Goal: Task Accomplishment & Management: Complete application form

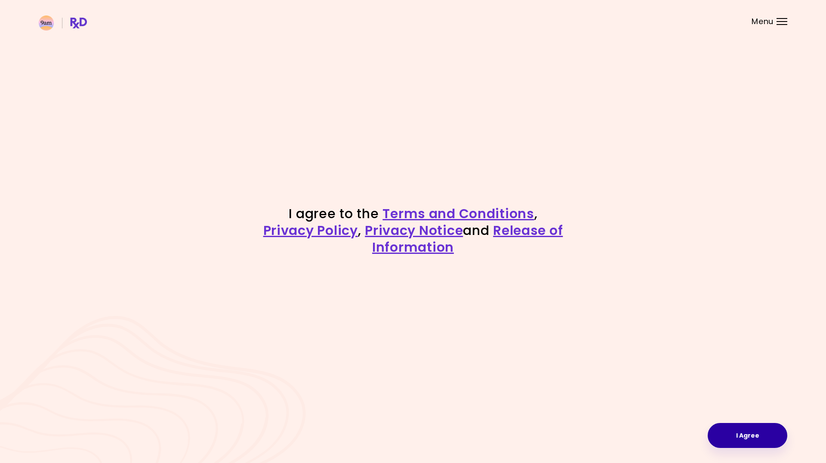
click at [734, 442] on button "I Agree" at bounding box center [748, 435] width 80 height 25
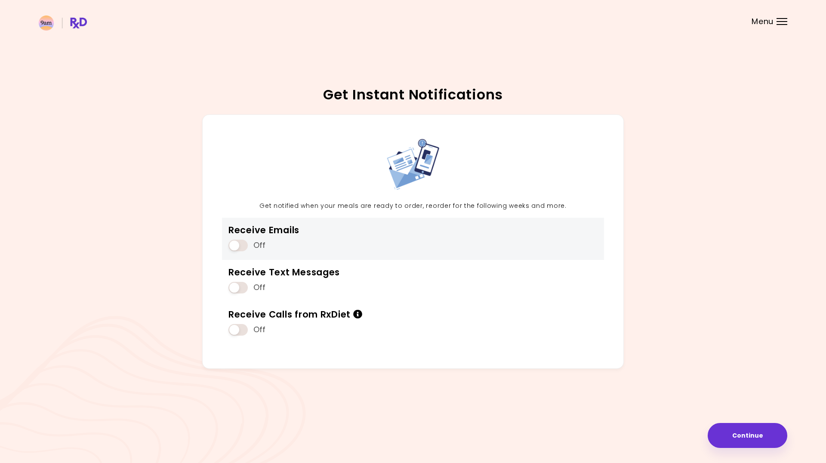
click at [238, 245] on span at bounding box center [238, 246] width 19 height 12
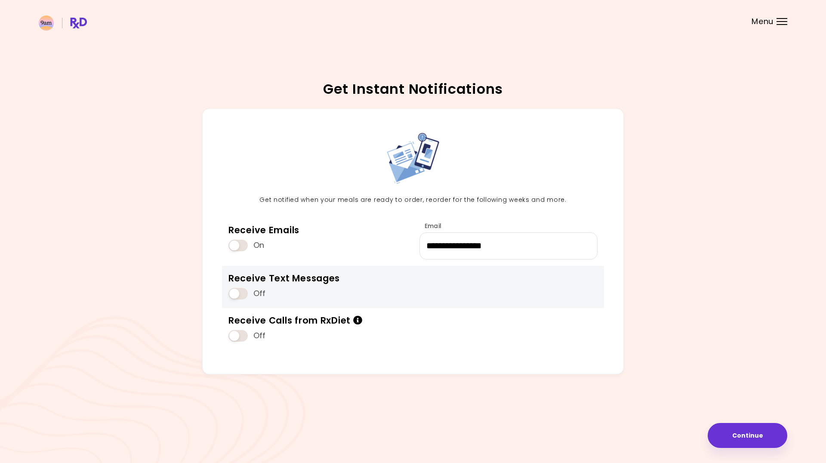
click at [242, 292] on span at bounding box center [238, 294] width 19 height 12
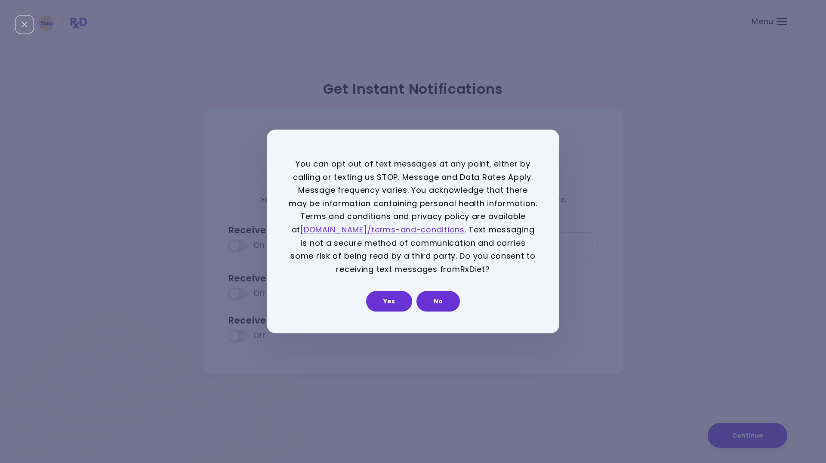
drag, startPoint x: 397, startPoint y: 304, endPoint x: 287, endPoint y: 362, distance: 124.7
click at [397, 304] on button "Yes" at bounding box center [389, 301] width 46 height 21
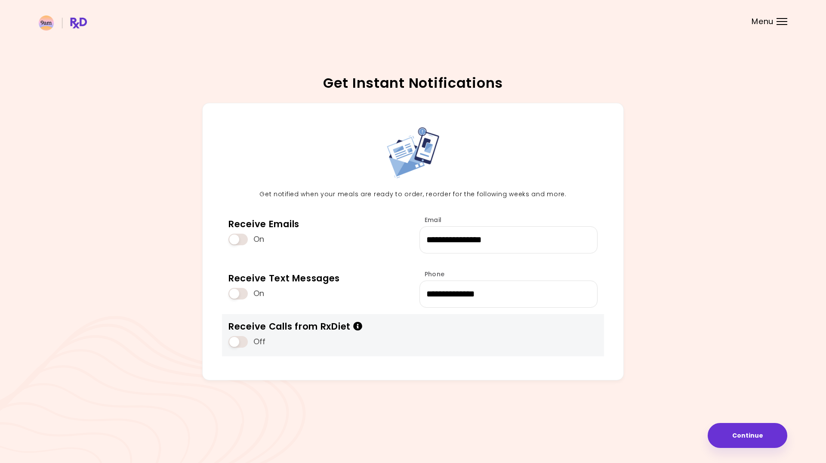
click at [241, 345] on span at bounding box center [238, 342] width 19 height 12
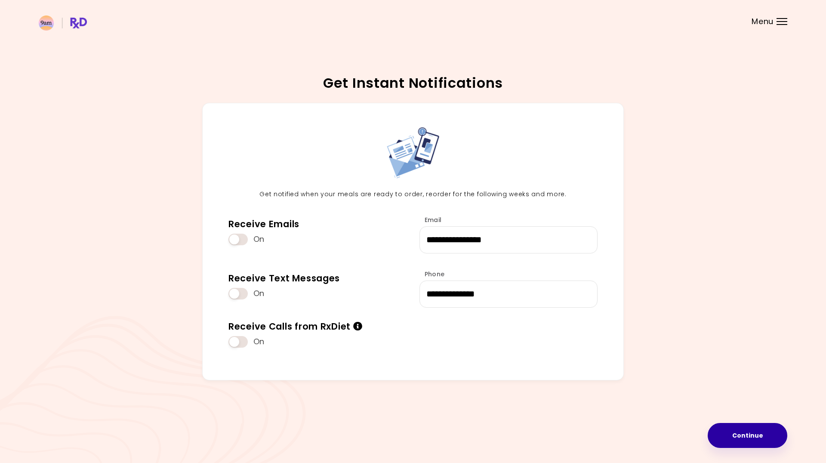
click at [761, 430] on button "Continue" at bounding box center [748, 435] width 80 height 25
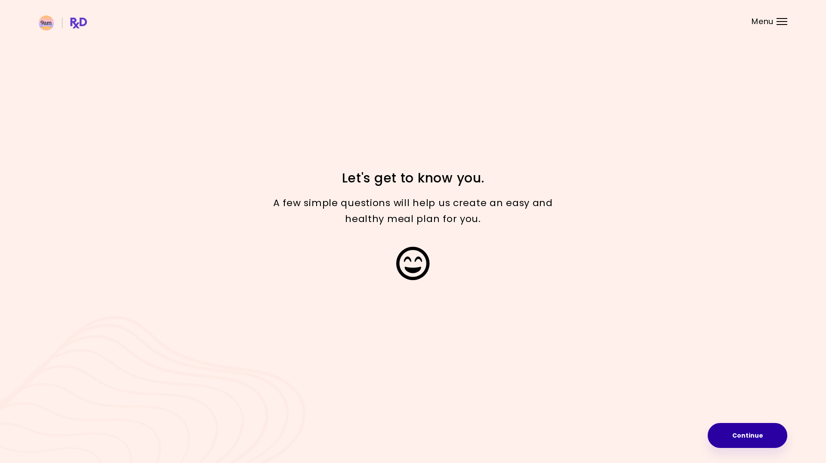
click at [737, 433] on button "Continue" at bounding box center [748, 435] width 80 height 25
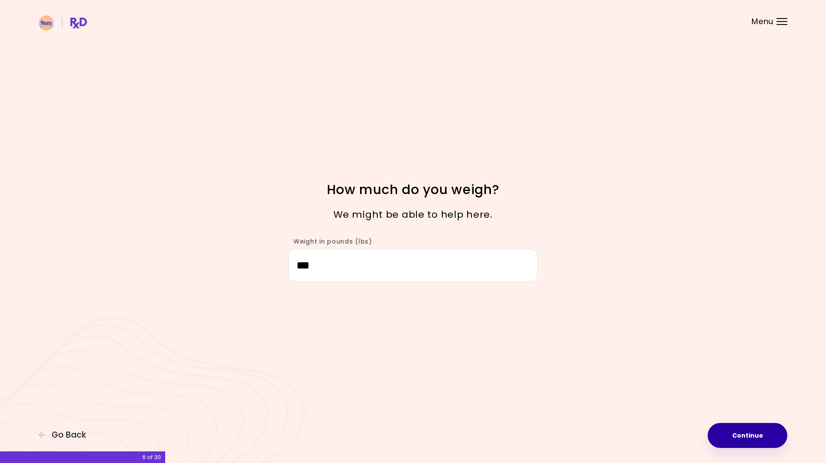
click at [744, 439] on button "Continue" at bounding box center [748, 435] width 80 height 25
select select "****"
click at [745, 438] on button "Continue" at bounding box center [748, 435] width 80 height 25
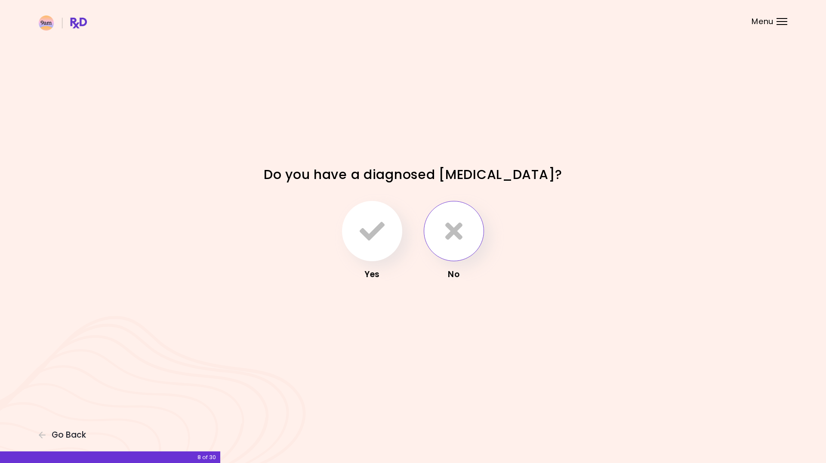
click at [452, 248] on button "button" at bounding box center [454, 231] width 60 height 60
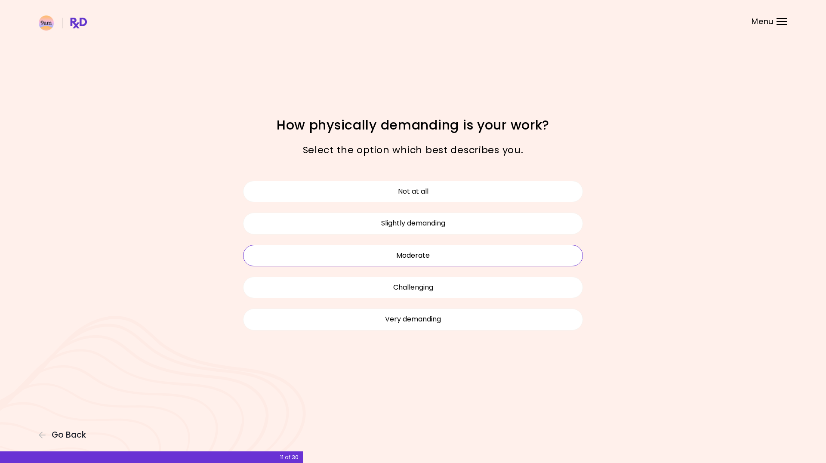
click at [428, 257] on button "Moderate" at bounding box center [413, 256] width 340 height 22
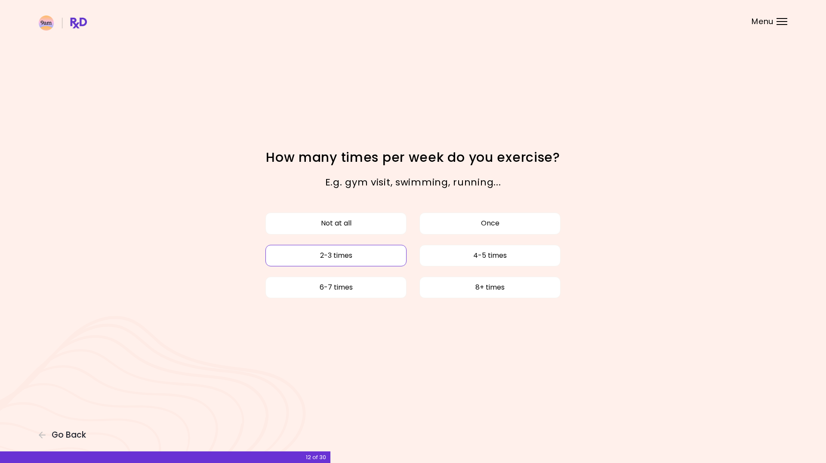
click at [363, 258] on button "2-3 times" at bounding box center [336, 256] width 141 height 22
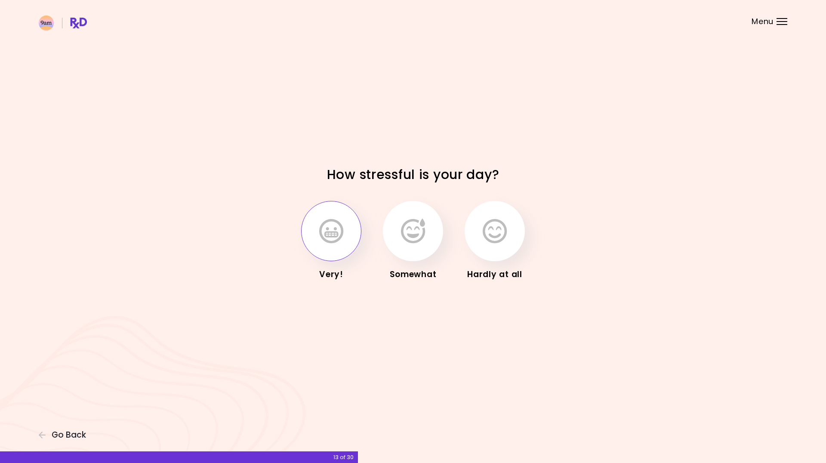
click at [334, 229] on icon "button" at bounding box center [331, 231] width 24 height 25
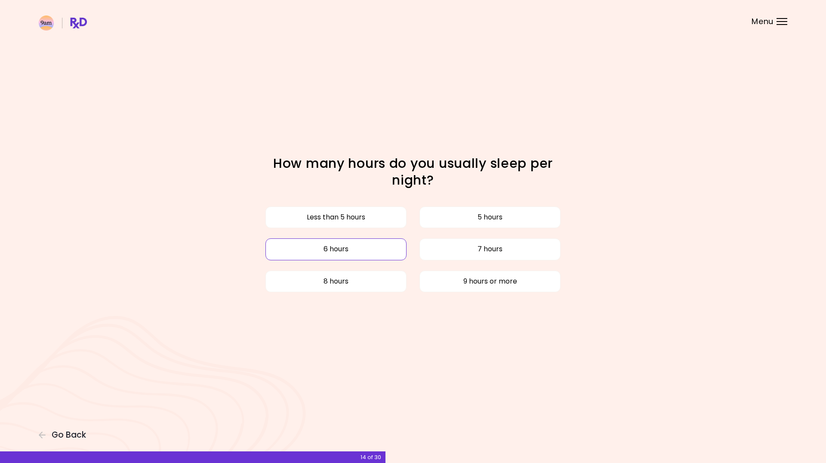
click at [376, 249] on button "6 hours" at bounding box center [336, 249] width 141 height 22
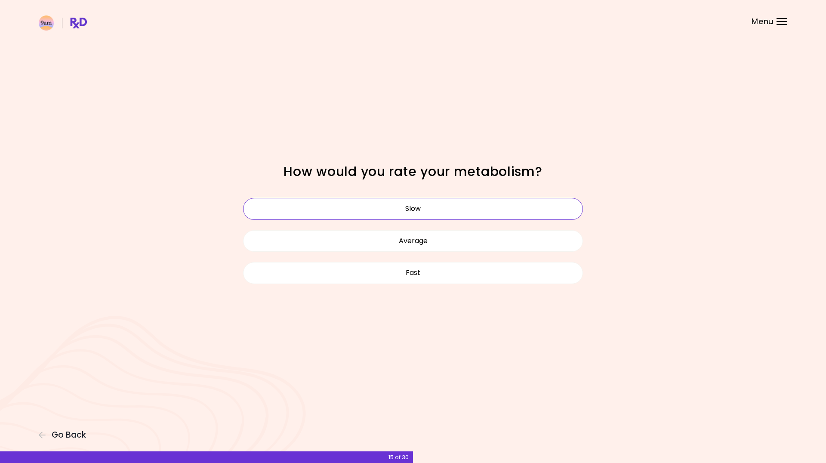
click at [401, 211] on button "Slow" at bounding box center [413, 209] width 340 height 22
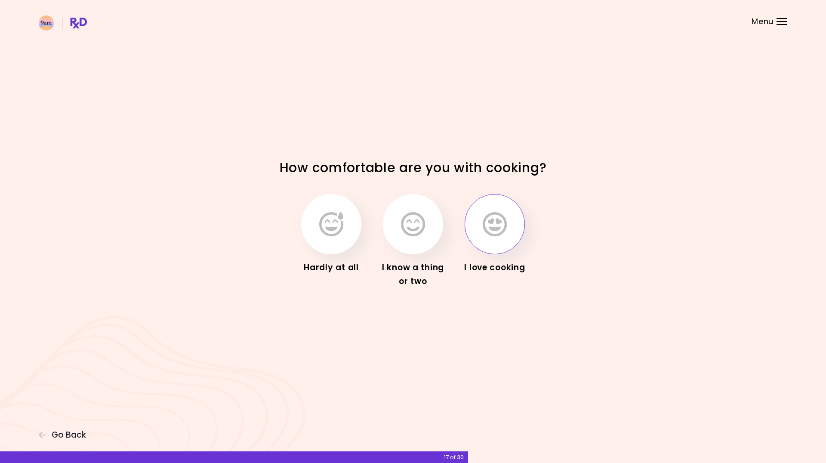
click at [512, 217] on button "button" at bounding box center [495, 224] width 60 height 60
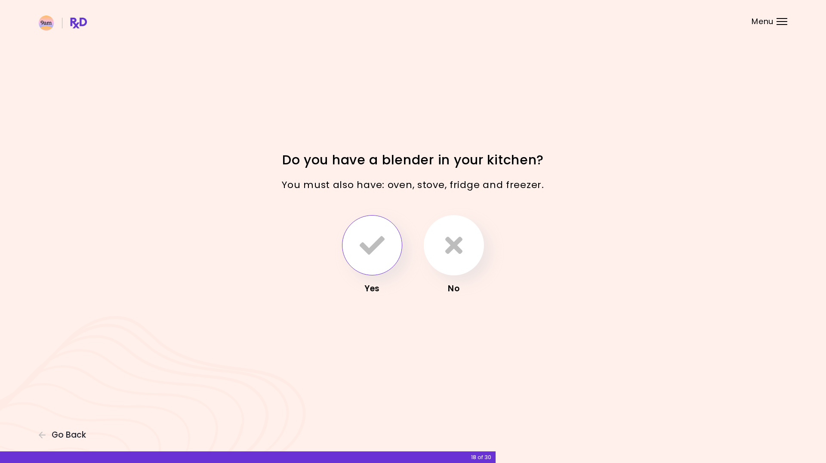
click at [376, 241] on icon "button" at bounding box center [372, 245] width 25 height 25
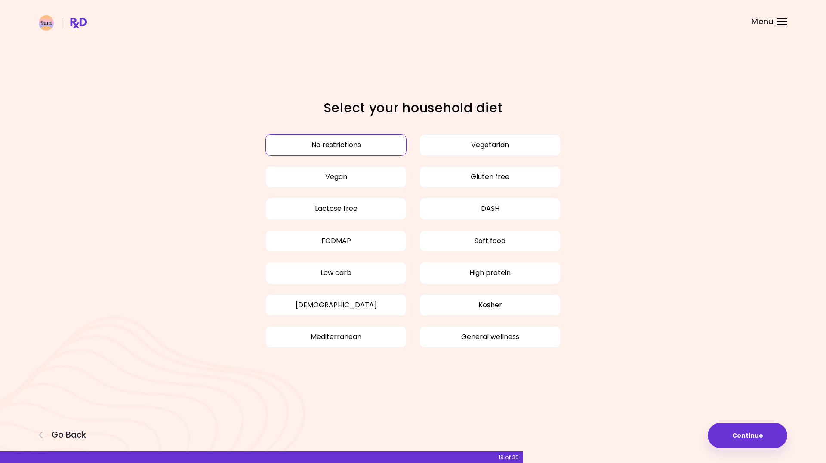
click at [364, 142] on button "No restrictions" at bounding box center [336, 145] width 141 height 22
drag, startPoint x: 692, startPoint y: 402, endPoint x: 732, endPoint y: 426, distance: 46.7
click at [725, 422] on div "Focusable invisible element Select your household diet No restrictions Vegetari…" at bounding box center [413, 231] width 826 height 463
drag, startPoint x: 732, startPoint y: 426, endPoint x: 368, endPoint y: 168, distance: 446.2
click at [368, 170] on div "Focusable invisible element Select your household diet No restrictions Vegetari…" at bounding box center [413, 231] width 826 height 463
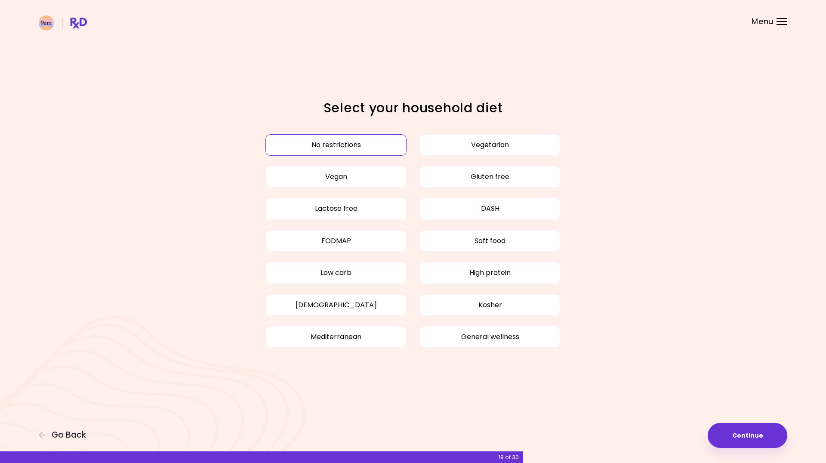
click at [359, 144] on button "No restrictions" at bounding box center [336, 145] width 141 height 22
click at [757, 440] on button "Continue" at bounding box center [748, 435] width 80 height 25
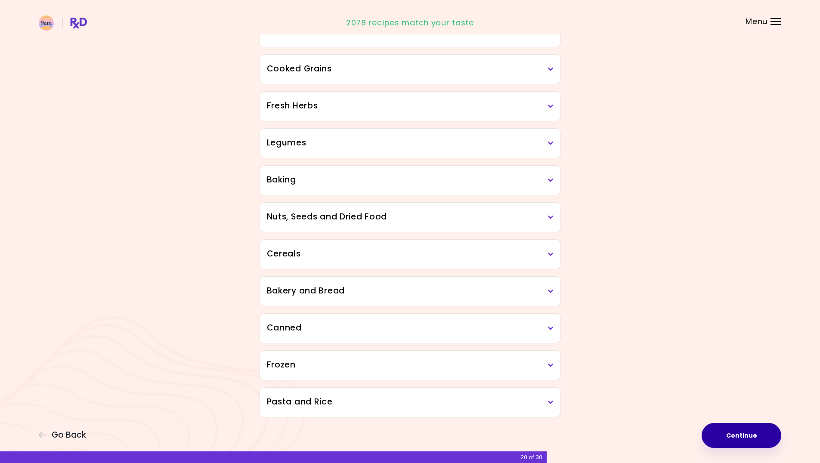
scroll to position [296, 0]
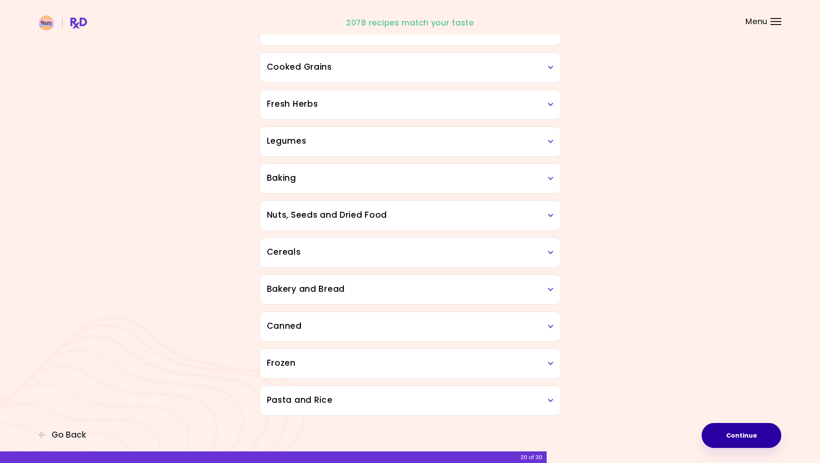
click at [748, 434] on button "Continue" at bounding box center [741, 435] width 80 height 25
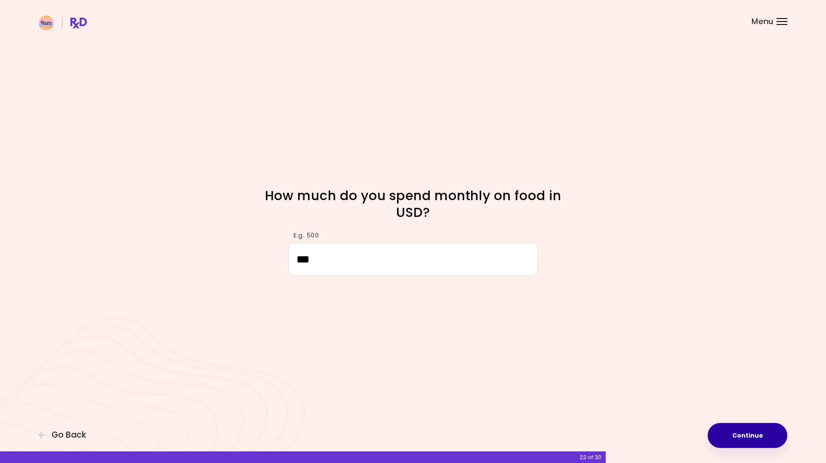
type input "***"
click at [763, 436] on button "Continue" at bounding box center [748, 435] width 80 height 25
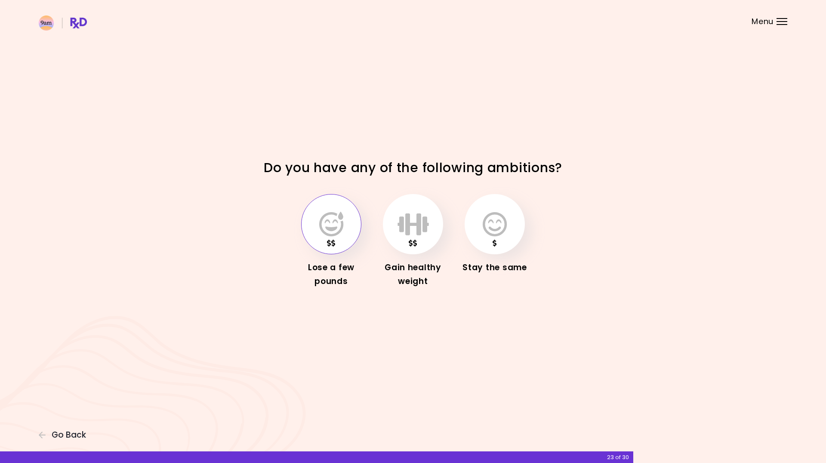
click at [308, 227] on button "button" at bounding box center [331, 224] width 60 height 60
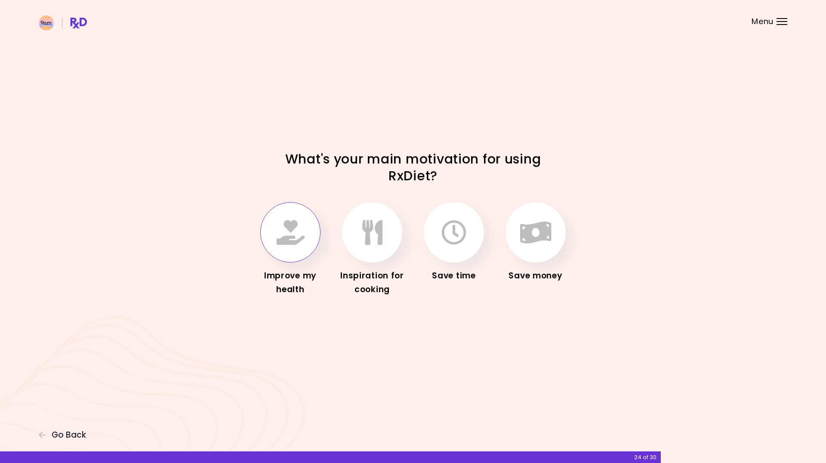
click at [302, 233] on icon "button" at bounding box center [291, 232] width 28 height 25
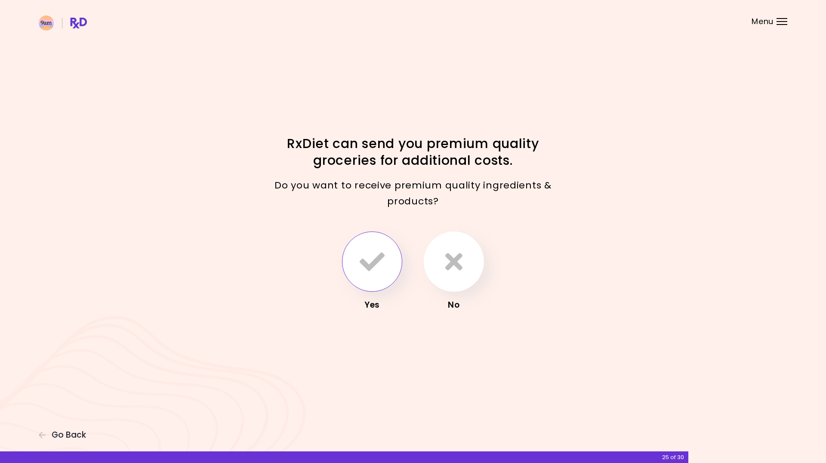
click at [372, 278] on button "button" at bounding box center [372, 262] width 60 height 60
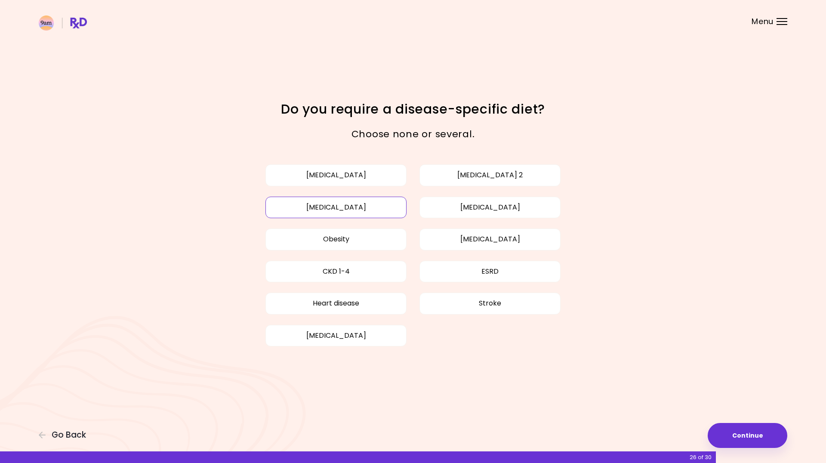
click at [350, 210] on button "[MEDICAL_DATA]" at bounding box center [336, 208] width 141 height 22
click at [499, 203] on button "[MEDICAL_DATA]" at bounding box center [490, 208] width 141 height 22
click at [775, 438] on button "Continue" at bounding box center [748, 435] width 80 height 25
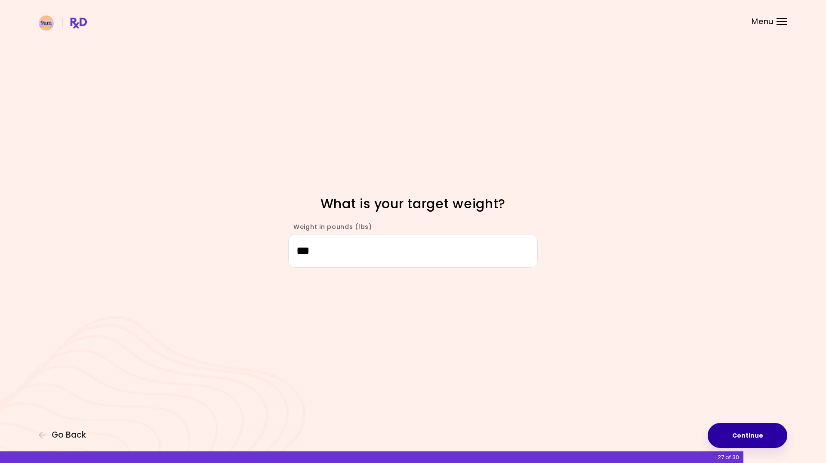
type input "***"
click at [772, 444] on button "Continue" at bounding box center [748, 435] width 80 height 25
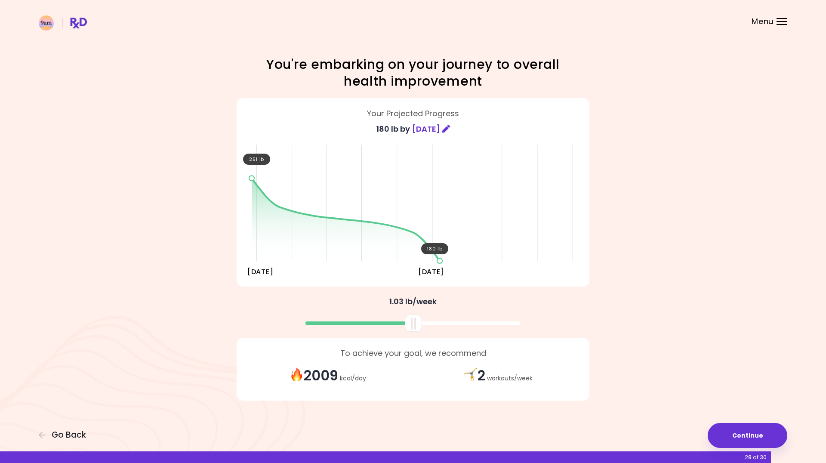
click at [464, 373] on div "2 workouts / week" at bounding box center [498, 376] width 170 height 19
click at [758, 432] on button "Continue" at bounding box center [748, 435] width 80 height 25
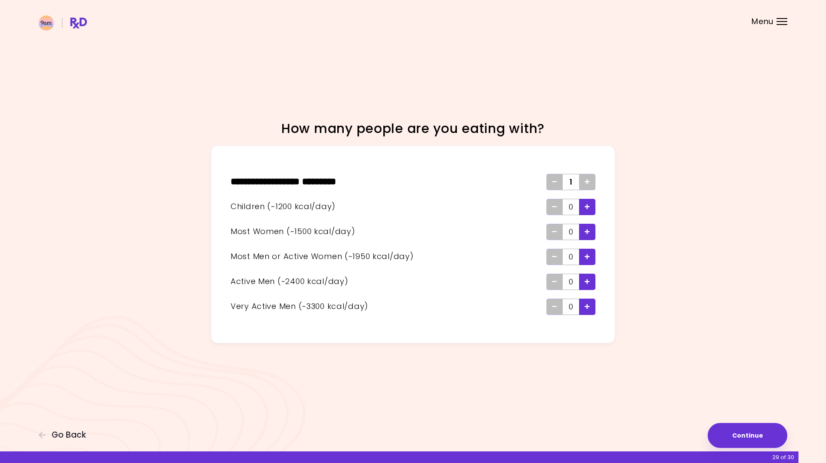
click at [590, 207] on div "Add - Child" at bounding box center [587, 207] width 16 height 16
click at [590, 206] on div "Add - Child" at bounding box center [587, 207] width 16 height 16
click at [738, 429] on button "Continue" at bounding box center [748, 435] width 80 height 25
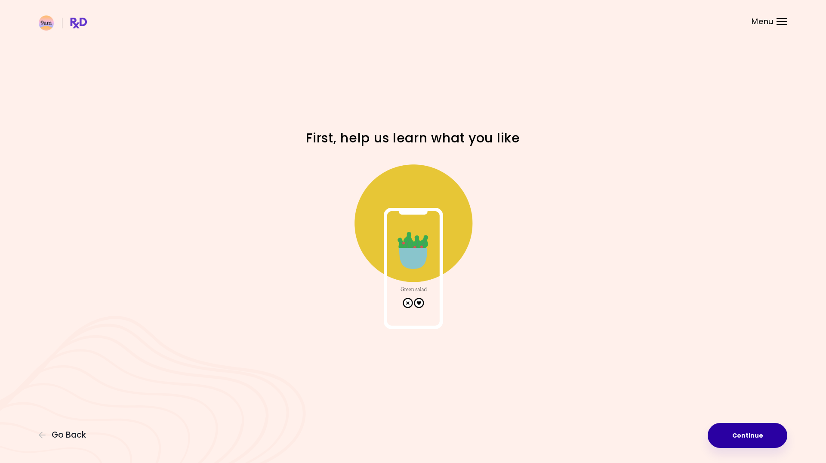
click at [753, 434] on button "Continue" at bounding box center [748, 435] width 80 height 25
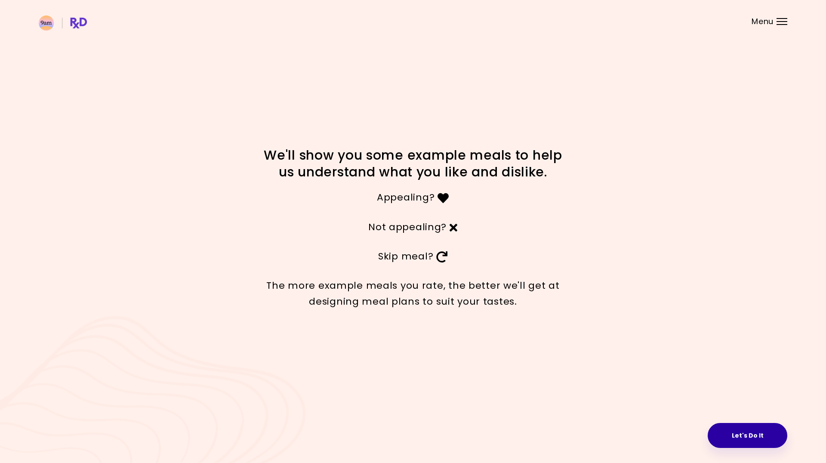
click at [743, 440] on button "Let's Do It" at bounding box center [748, 435] width 80 height 25
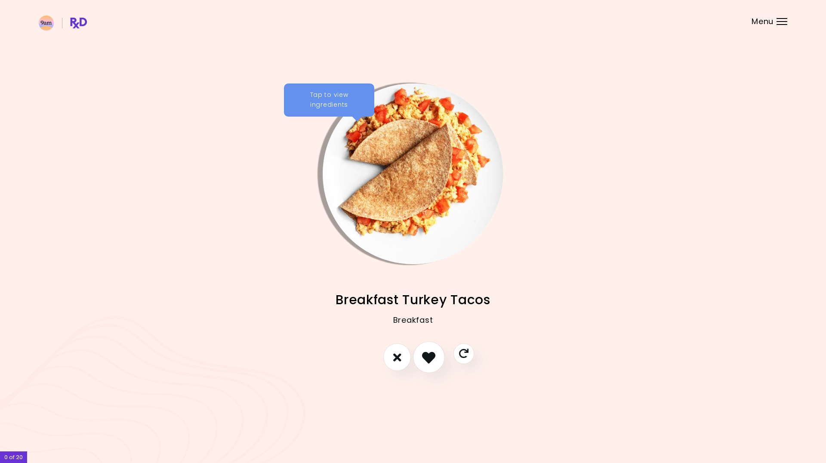
click at [432, 354] on icon "I like this recipe" at bounding box center [428, 357] width 13 height 13
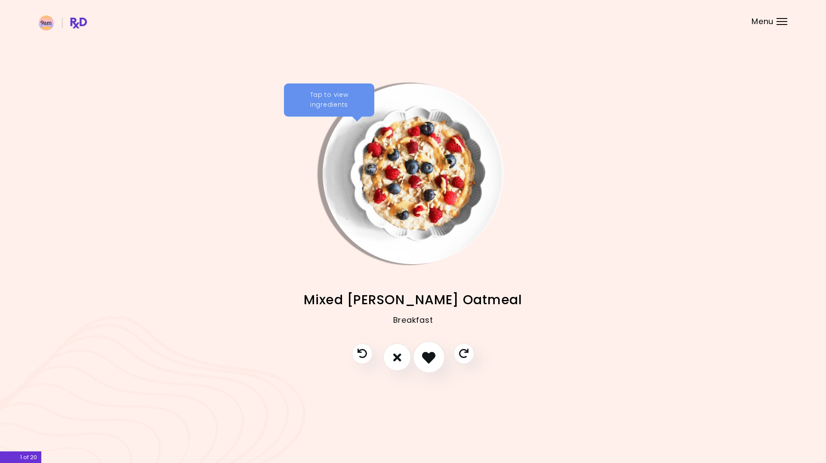
click at [431, 358] on icon "I like this recipe" at bounding box center [428, 357] width 13 height 13
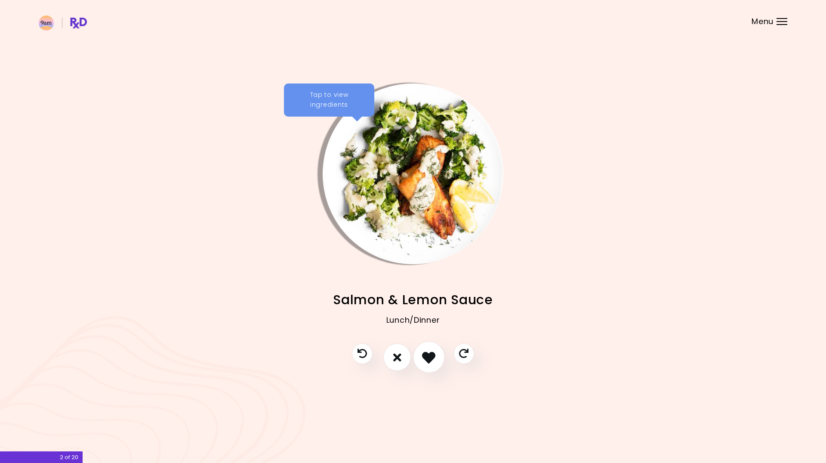
click at [431, 358] on icon "I like this recipe" at bounding box center [428, 357] width 13 height 13
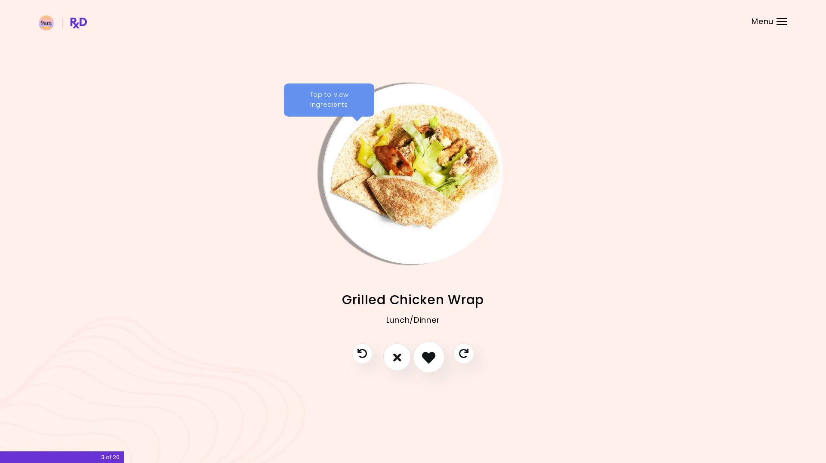
click at [431, 358] on icon "I like this recipe" at bounding box center [428, 357] width 13 height 13
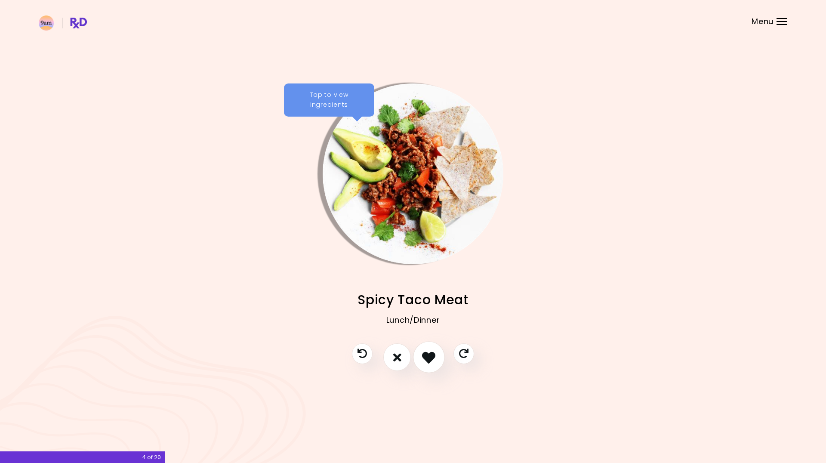
click at [431, 358] on icon "I like this recipe" at bounding box center [428, 357] width 13 height 13
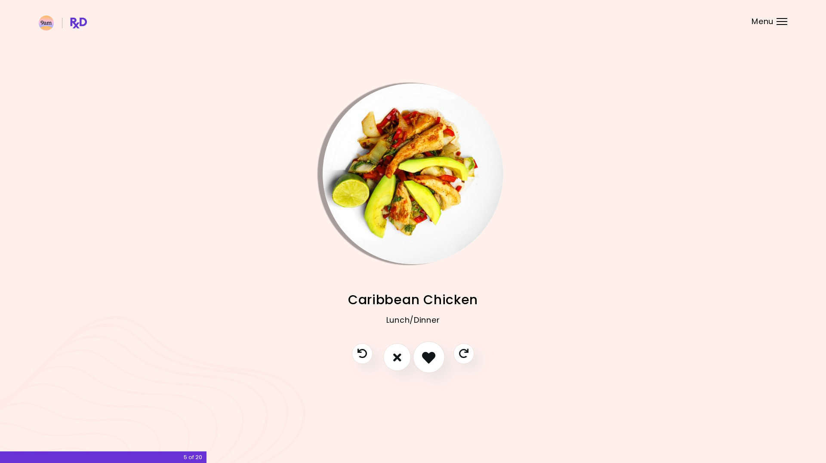
click at [432, 351] on icon "I like this recipe" at bounding box center [428, 357] width 13 height 13
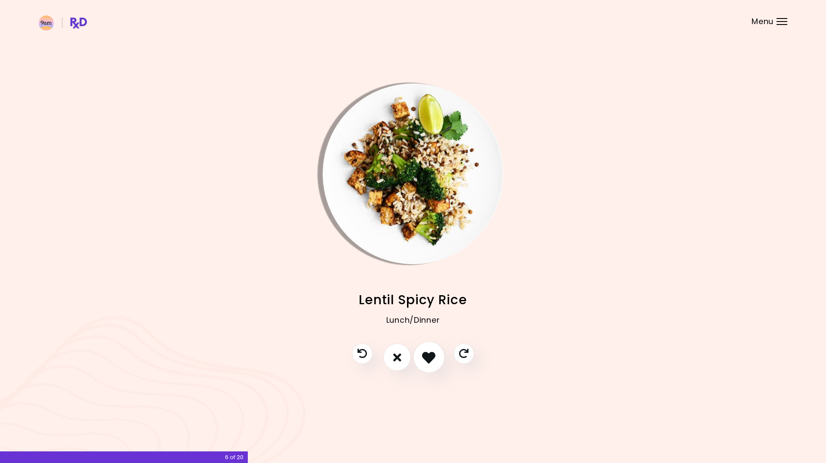
click at [432, 351] on icon "I like this recipe" at bounding box center [428, 357] width 13 height 13
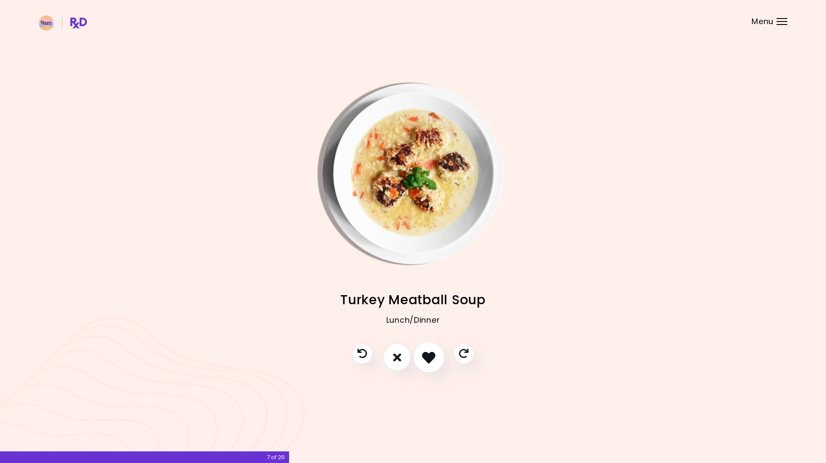
click at [430, 352] on icon "I like this recipe" at bounding box center [428, 357] width 13 height 13
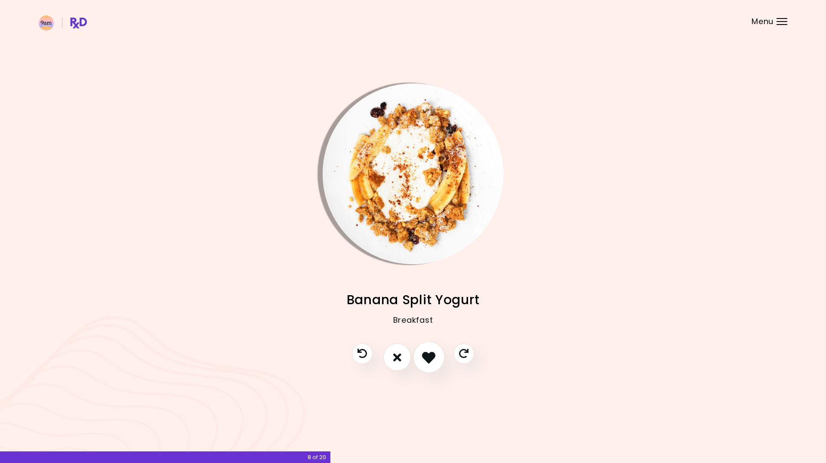
click at [430, 352] on icon "I like this recipe" at bounding box center [428, 357] width 13 height 13
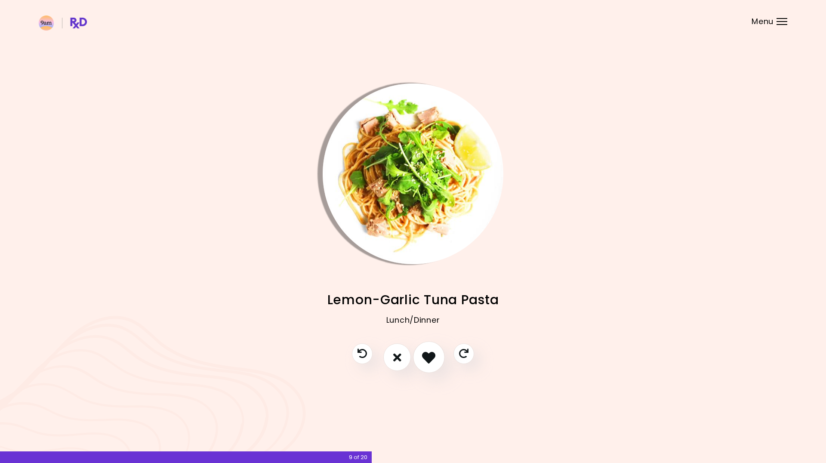
click at [429, 353] on icon "I like this recipe" at bounding box center [428, 357] width 13 height 13
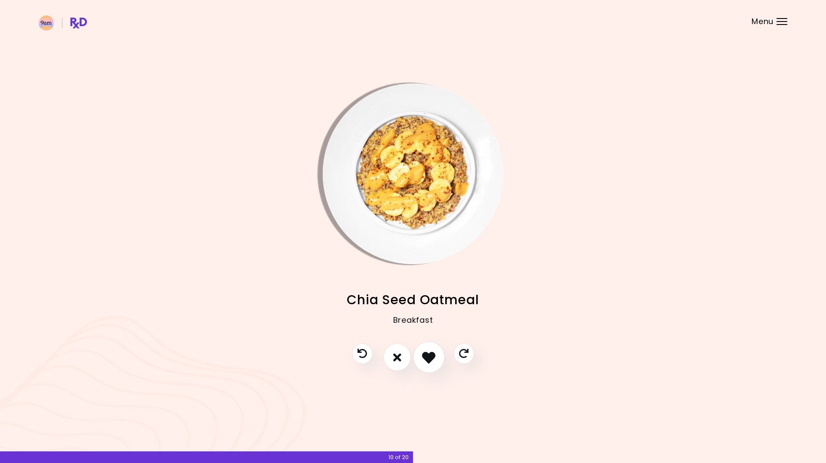
click at [428, 354] on icon "I like this recipe" at bounding box center [428, 357] width 13 height 13
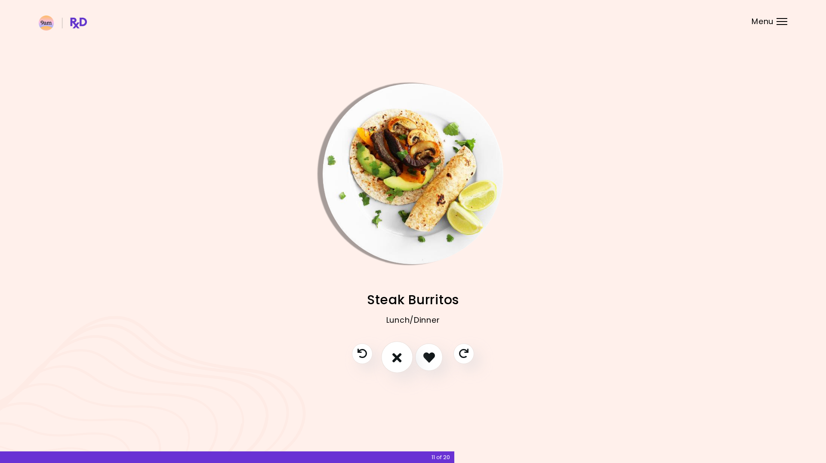
drag, startPoint x: 428, startPoint y: 354, endPoint x: 397, endPoint y: 361, distance: 31.8
click at [397, 361] on div at bounding box center [412, 361] width 139 height 36
click at [397, 361] on icon "I don't like this recipe" at bounding box center [396, 357] width 9 height 13
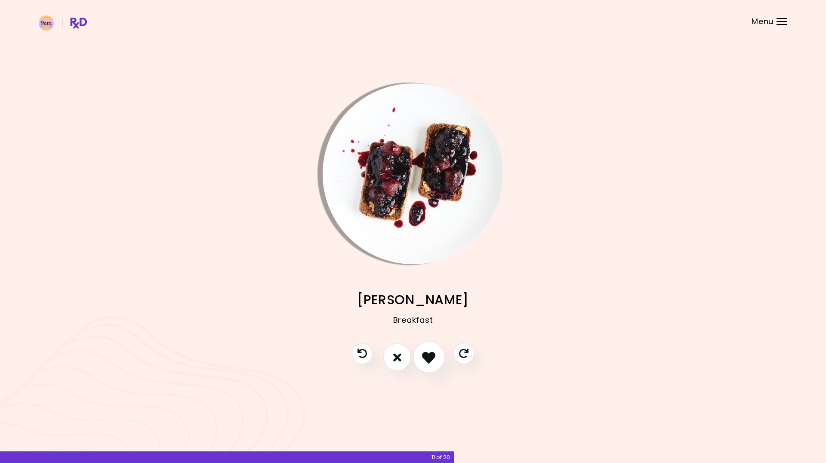
click at [429, 359] on icon "I like this recipe" at bounding box center [428, 357] width 13 height 13
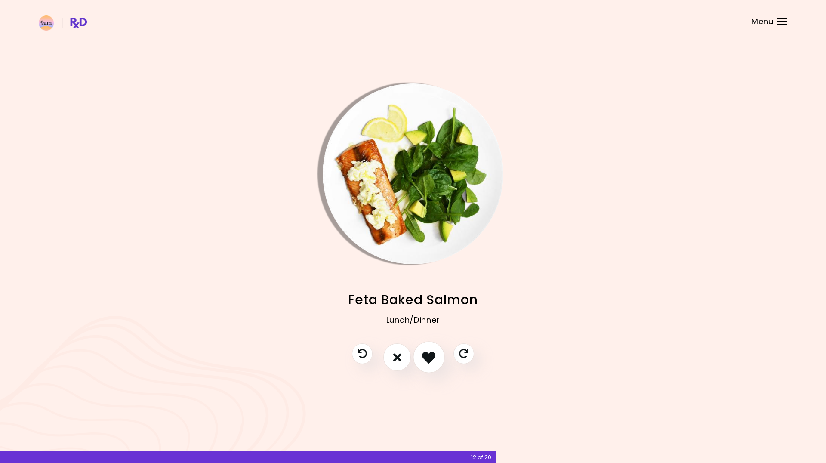
click at [432, 359] on icon "I like this recipe" at bounding box center [428, 357] width 13 height 13
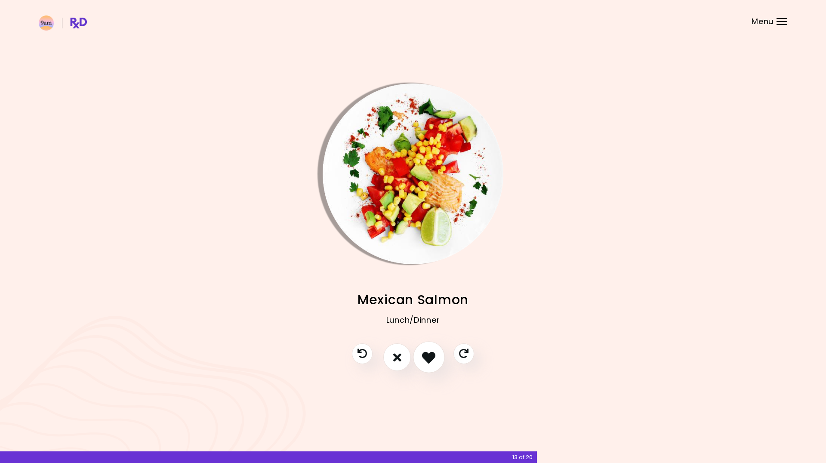
click at [431, 359] on icon "I like this recipe" at bounding box center [428, 357] width 13 height 13
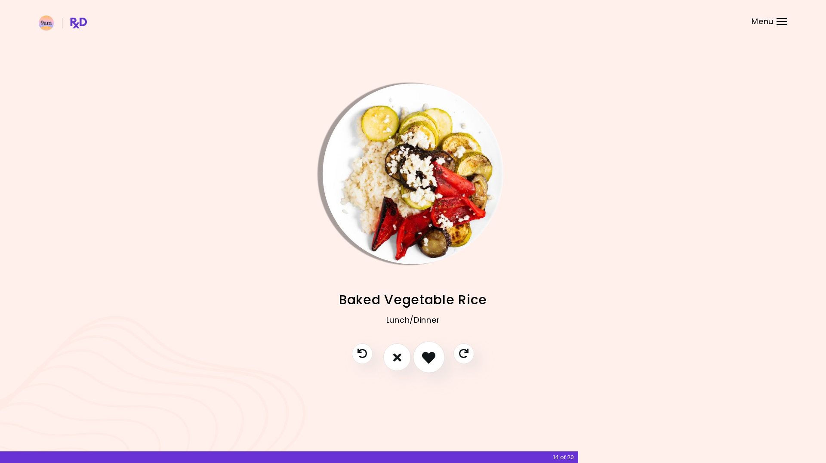
click at [431, 359] on icon "I like this recipe" at bounding box center [428, 357] width 13 height 13
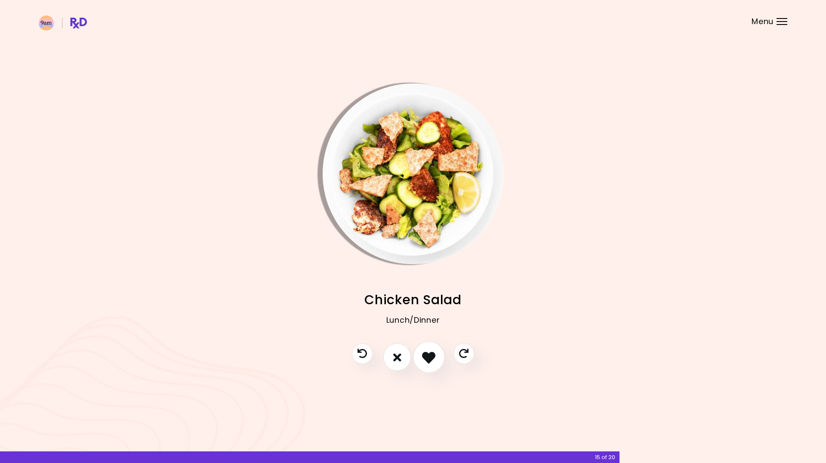
click at [430, 359] on icon "I like this recipe" at bounding box center [428, 357] width 13 height 13
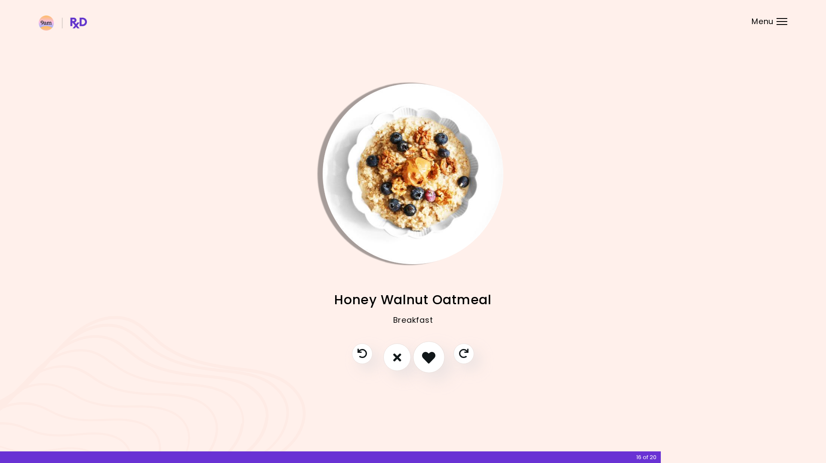
click at [430, 359] on icon "I like this recipe" at bounding box center [428, 357] width 13 height 13
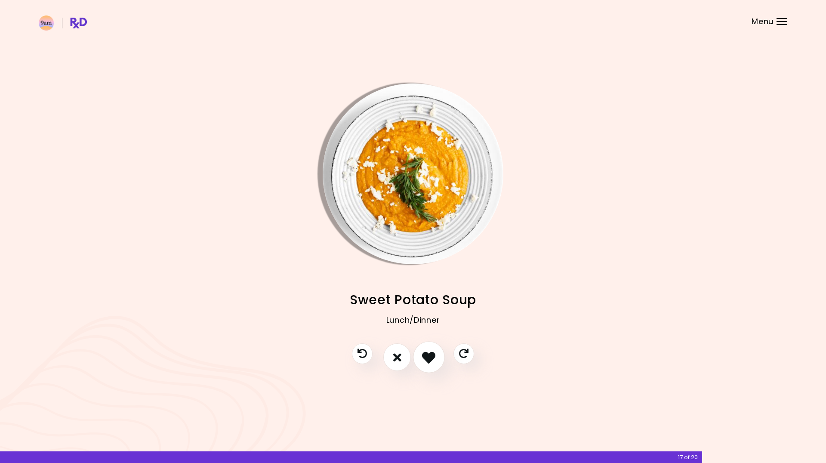
click at [430, 359] on icon "I like this recipe" at bounding box center [428, 357] width 13 height 13
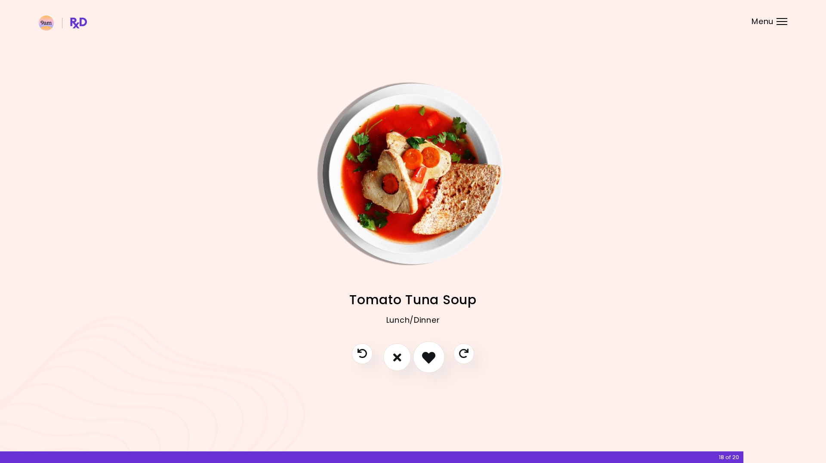
click at [430, 359] on icon "I like this recipe" at bounding box center [428, 357] width 13 height 13
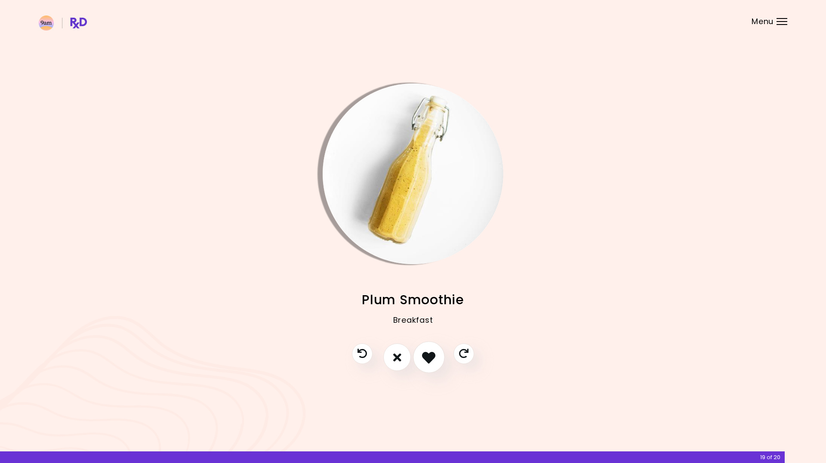
click at [430, 359] on icon "I like this recipe" at bounding box center [428, 357] width 13 height 13
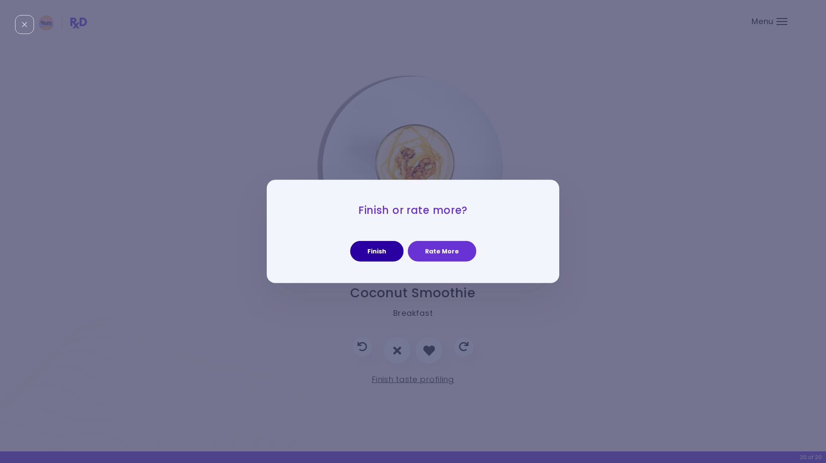
click at [376, 253] on button "Finish" at bounding box center [376, 251] width 53 height 21
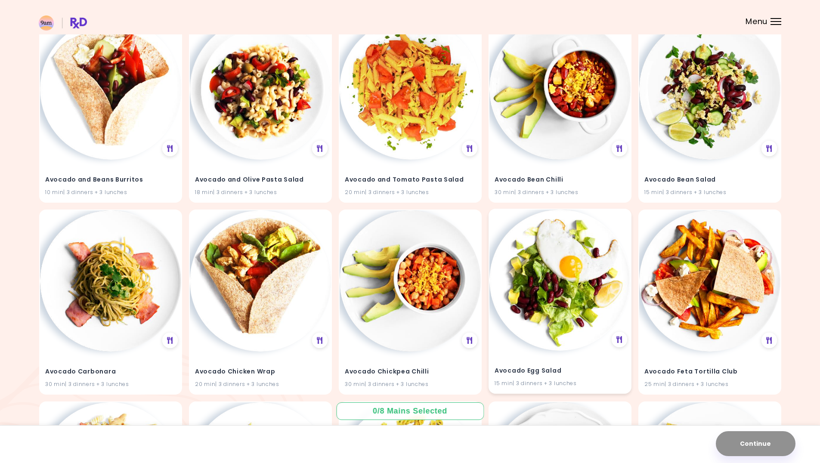
scroll to position [301, 0]
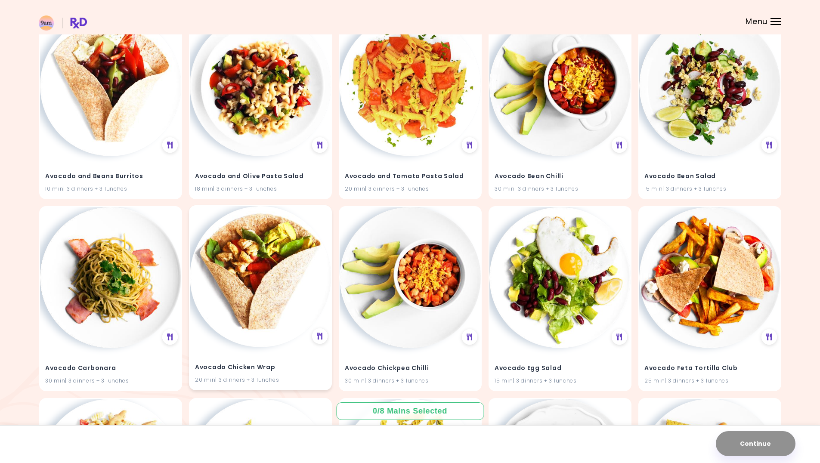
click at [282, 284] on img at bounding box center [260, 276] width 141 height 141
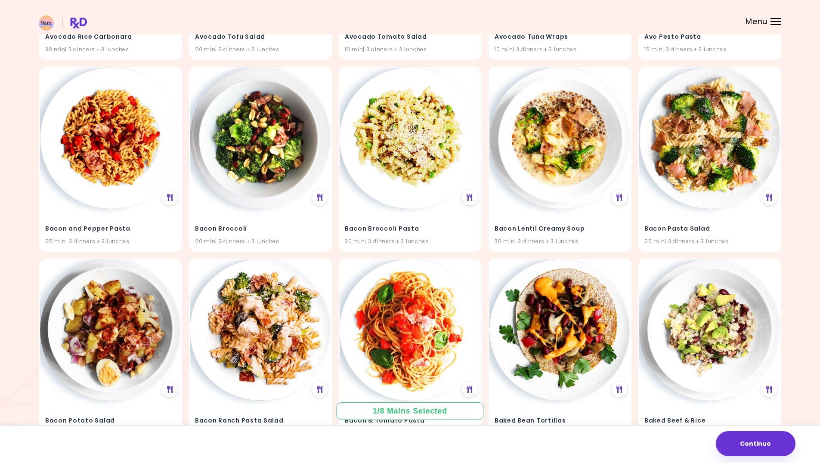
scroll to position [1231, 0]
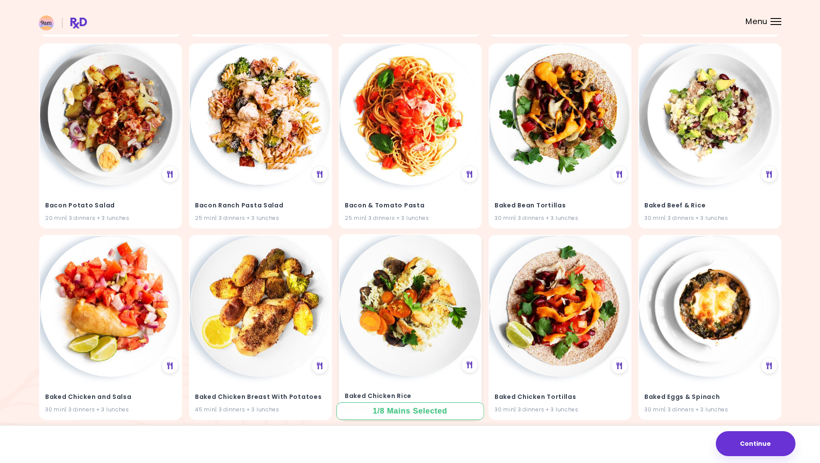
click at [368, 309] on img at bounding box center [410, 305] width 141 height 141
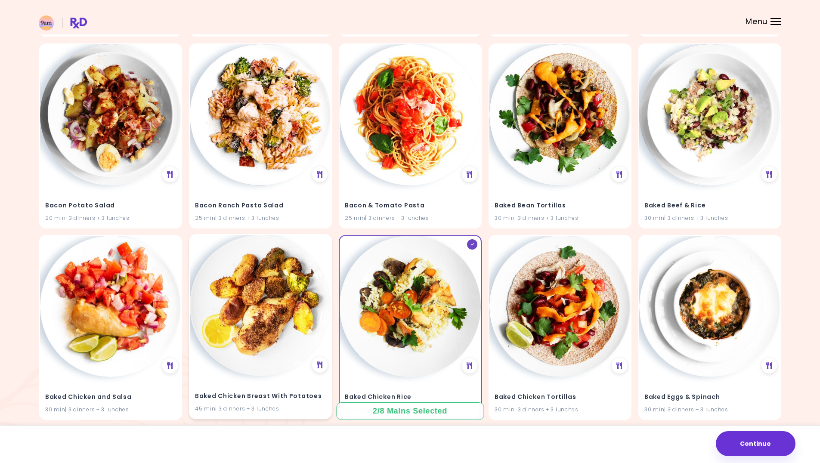
click at [268, 324] on img at bounding box center [260, 305] width 141 height 141
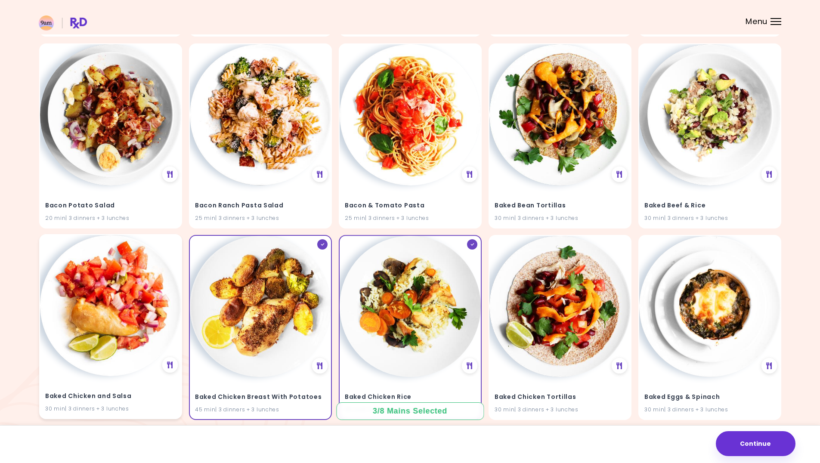
click at [164, 351] on img at bounding box center [110, 305] width 141 height 141
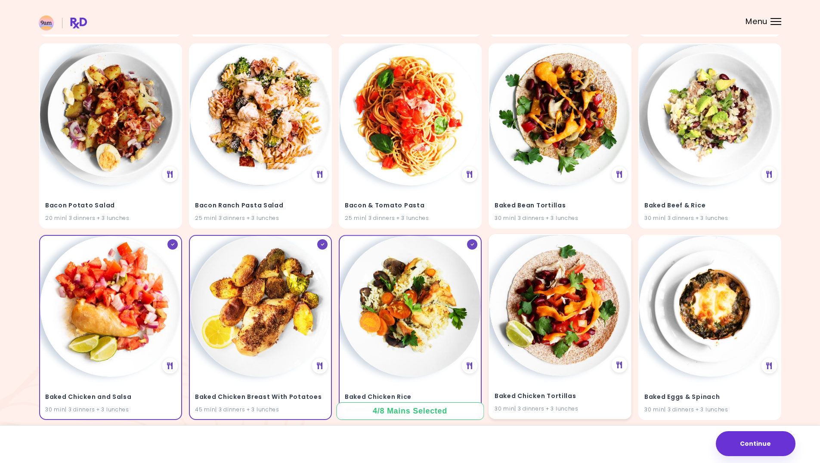
click at [569, 355] on img at bounding box center [559, 305] width 141 height 141
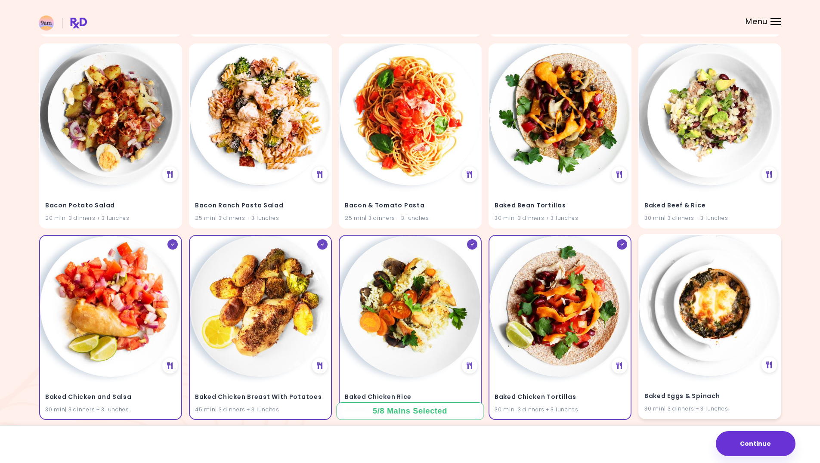
click at [700, 353] on img at bounding box center [709, 305] width 141 height 141
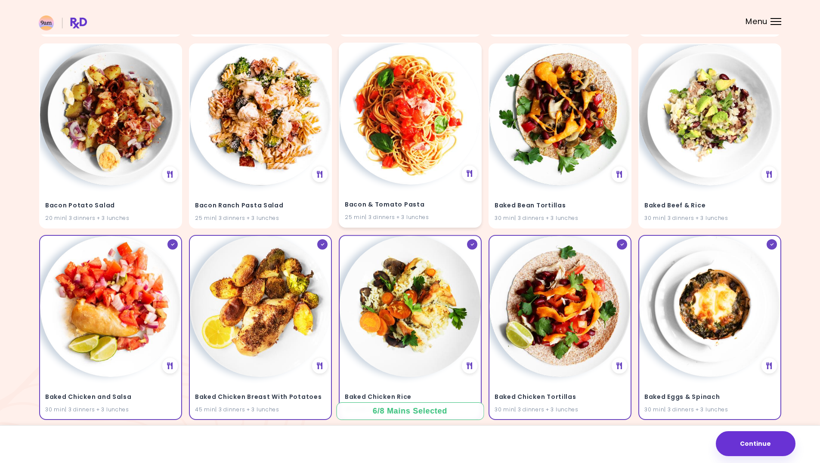
click at [393, 123] on img at bounding box center [410, 113] width 141 height 141
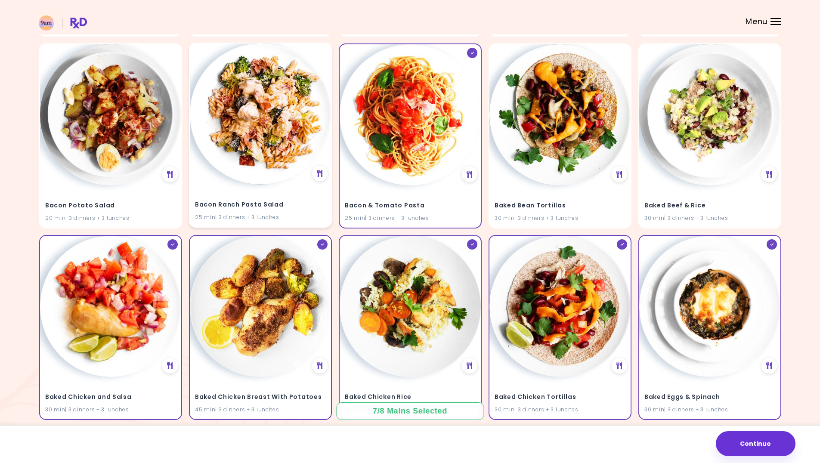
click at [245, 139] on img at bounding box center [260, 113] width 141 height 141
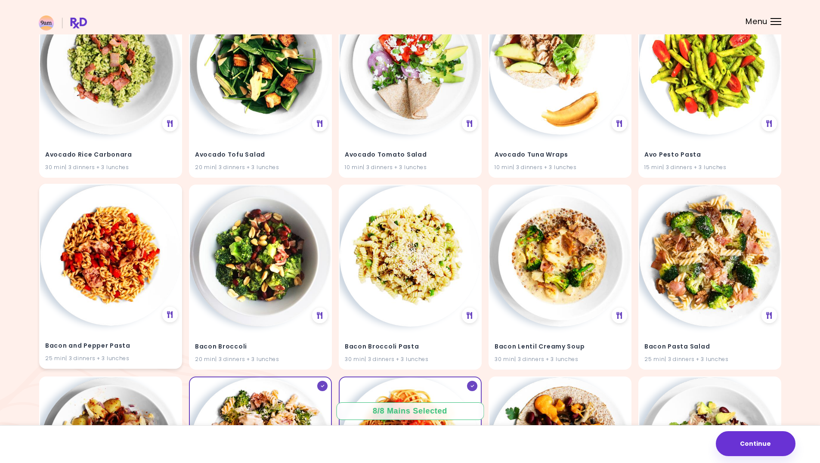
scroll to position [715, 0]
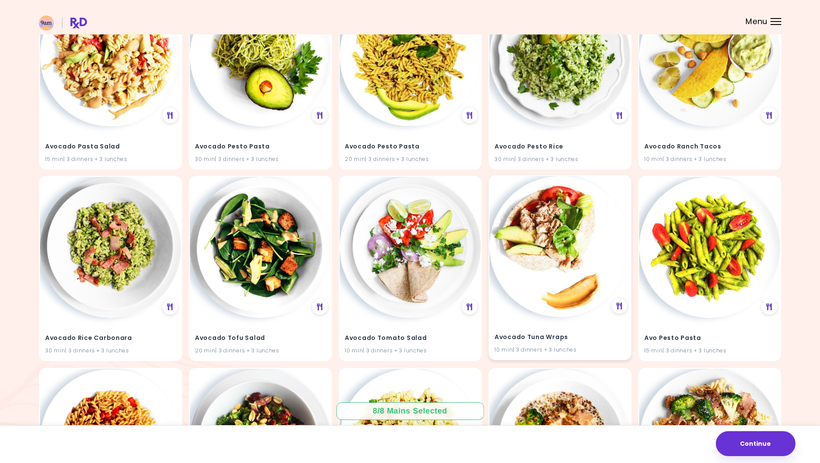
click at [544, 247] on img at bounding box center [559, 246] width 141 height 141
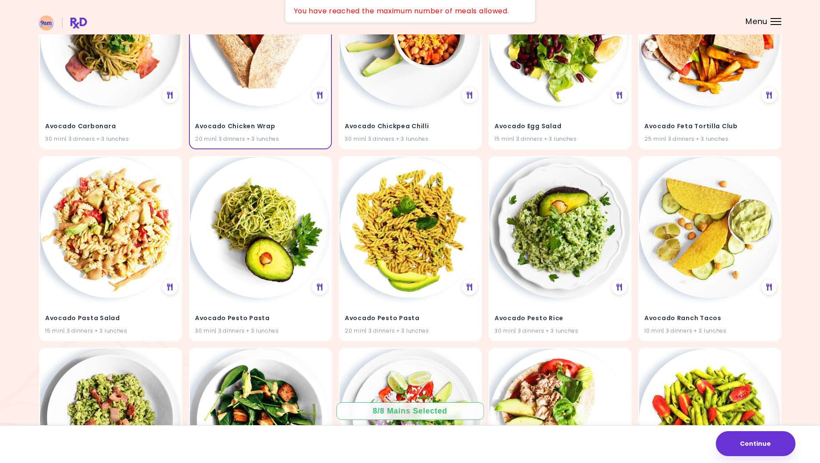
scroll to position [543, 0]
click at [778, 442] on button "Continue" at bounding box center [756, 443] width 80 height 25
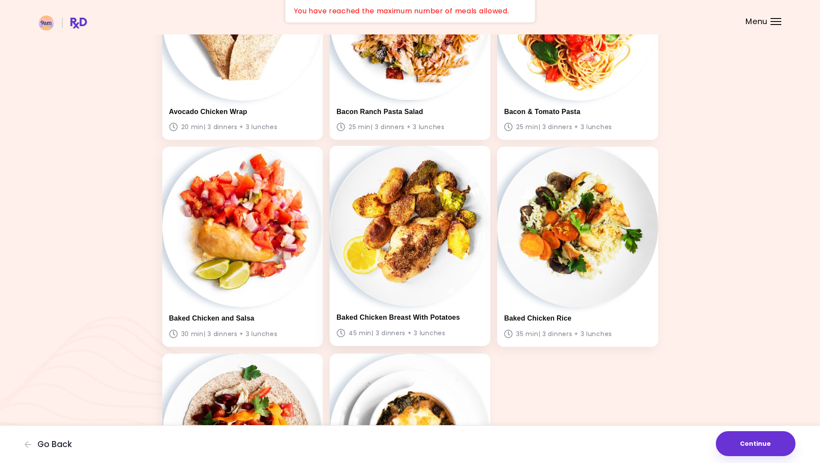
scroll to position [215, 0]
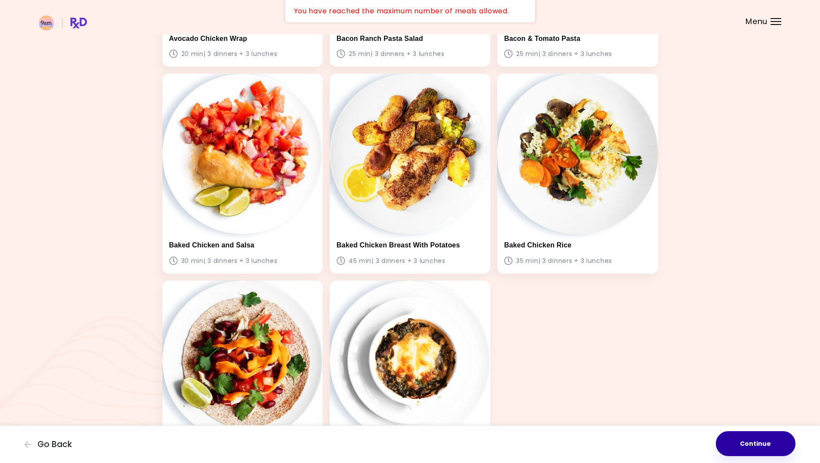
click at [782, 445] on button "Continue" at bounding box center [756, 443] width 80 height 25
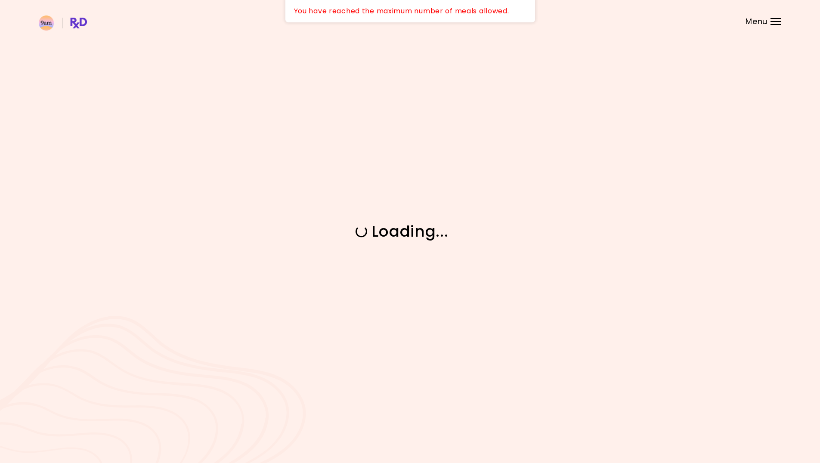
scroll to position [0, 0]
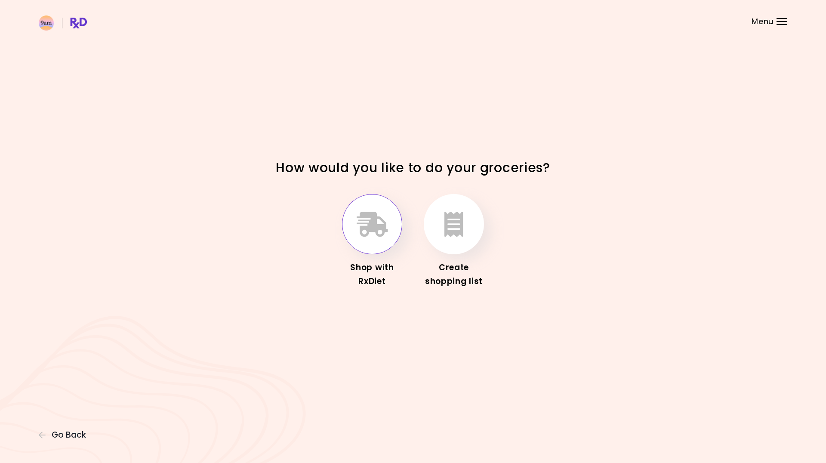
click at [376, 217] on icon "button" at bounding box center [372, 224] width 31 height 25
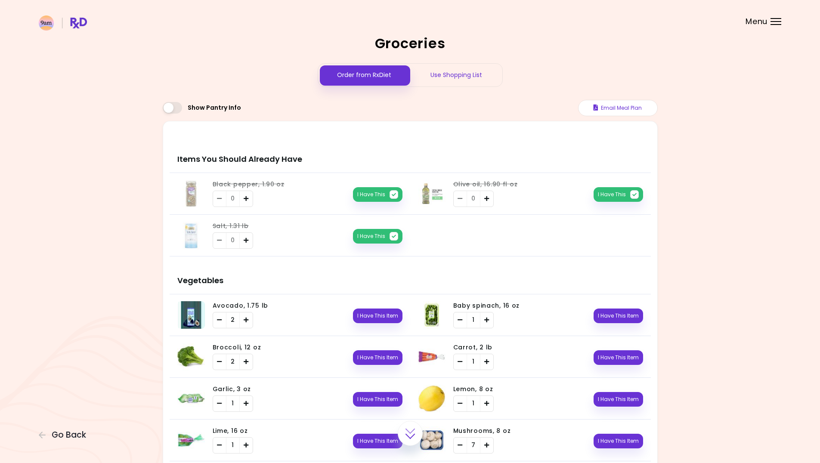
click at [471, 77] on div "Use Shopping List" at bounding box center [456, 75] width 92 height 23
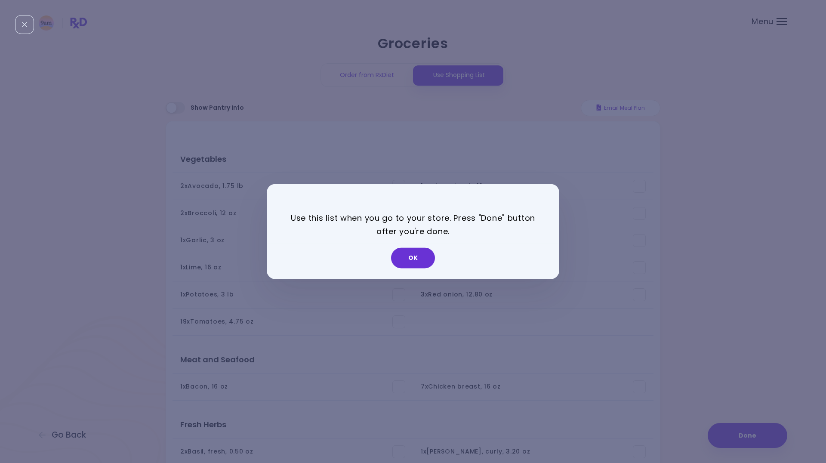
click at [422, 260] on button "OK" at bounding box center [413, 258] width 44 height 21
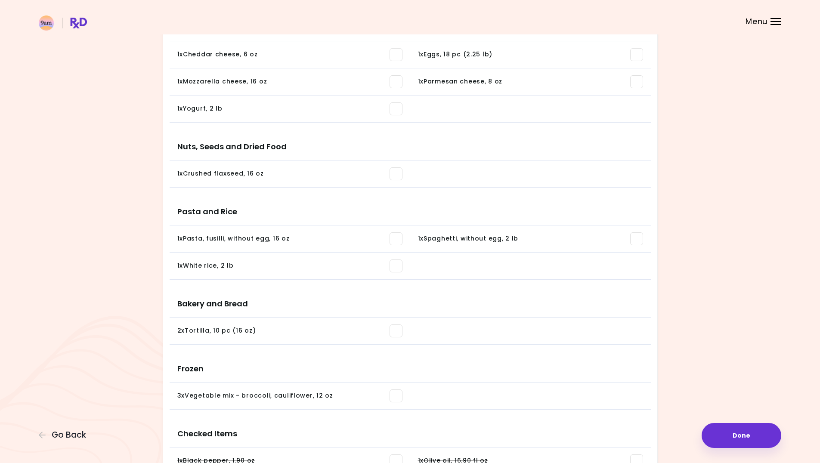
scroll to position [623, 0]
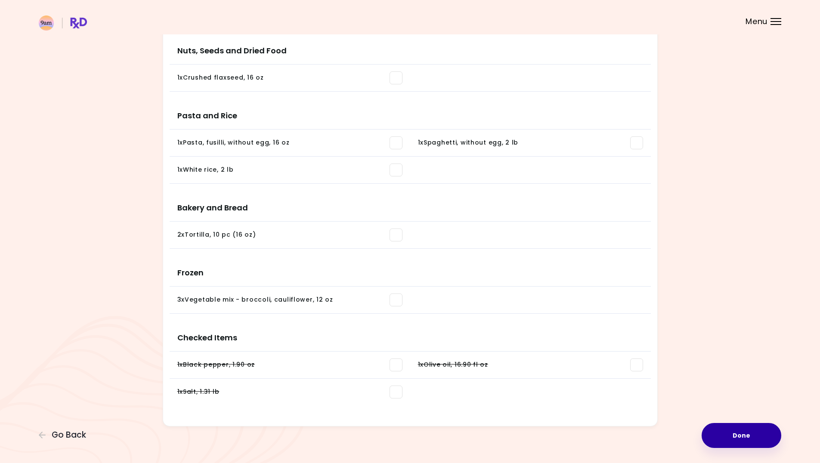
click at [752, 427] on button "Done" at bounding box center [741, 435] width 80 height 25
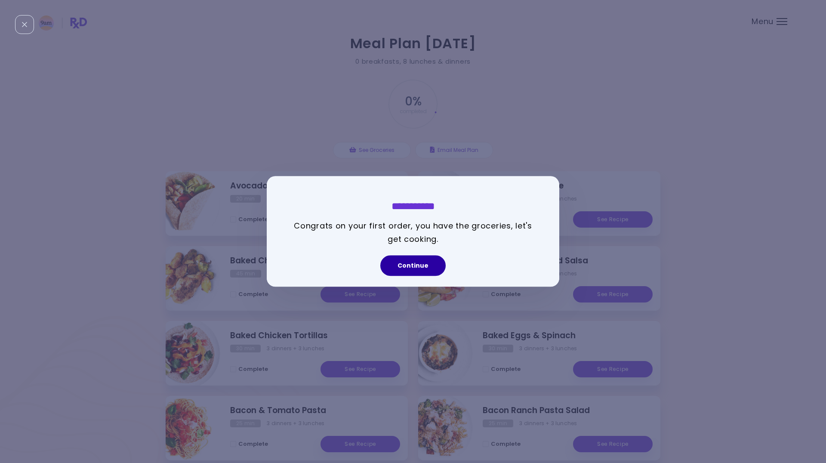
click at [420, 266] on button "Continue" at bounding box center [412, 266] width 65 height 21
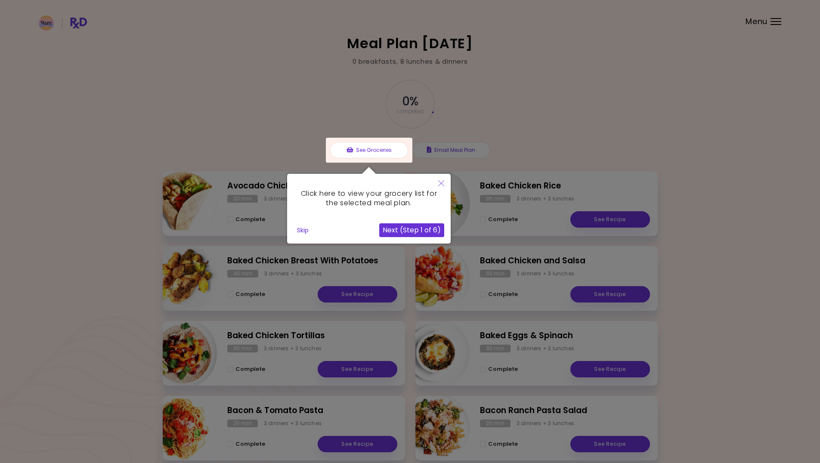
drag, startPoint x: 416, startPoint y: 229, endPoint x: 310, endPoint y: 229, distance: 105.9
click at [310, 229] on div "Skip Next (Step 1 of 6)" at bounding box center [368, 230] width 151 height 14
click at [309, 229] on button "Skip" at bounding box center [302, 230] width 19 height 13
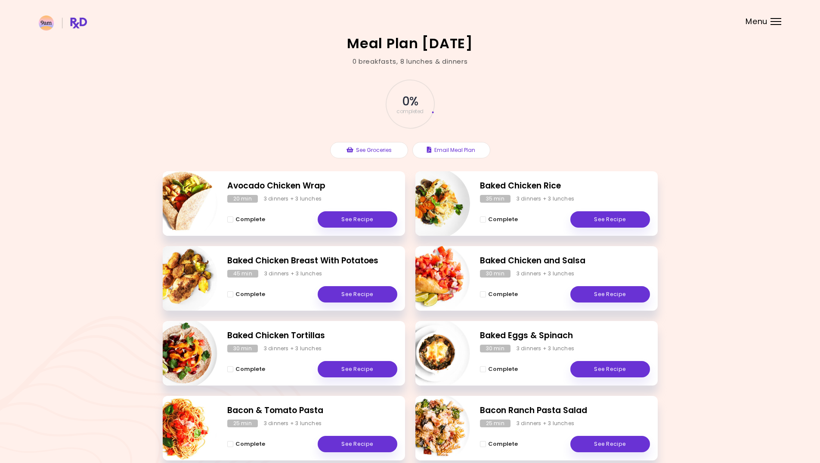
click at [774, 20] on div "Menu" at bounding box center [775, 21] width 11 height 7
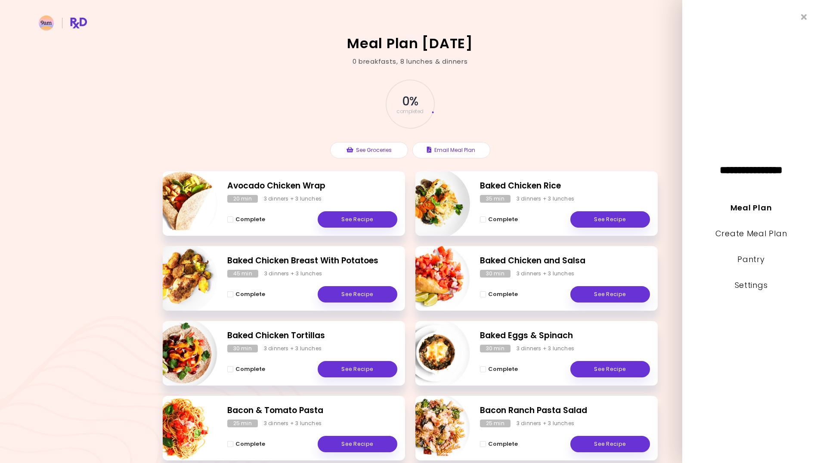
click at [774, 20] on div "**********" at bounding box center [751, 231] width 138 height 463
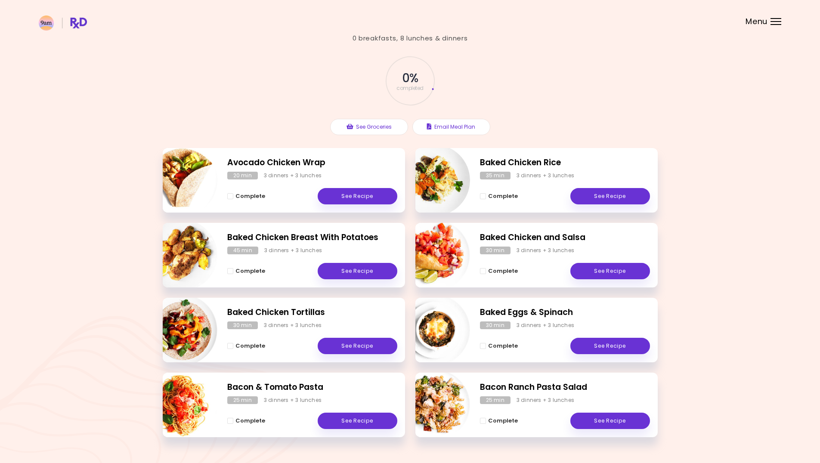
scroll to position [44, 0]
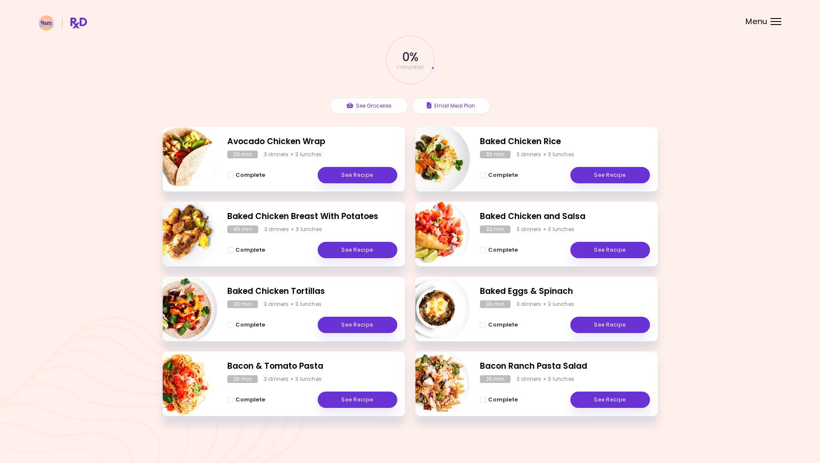
click at [756, 21] on span "Menu" at bounding box center [756, 22] width 22 height 8
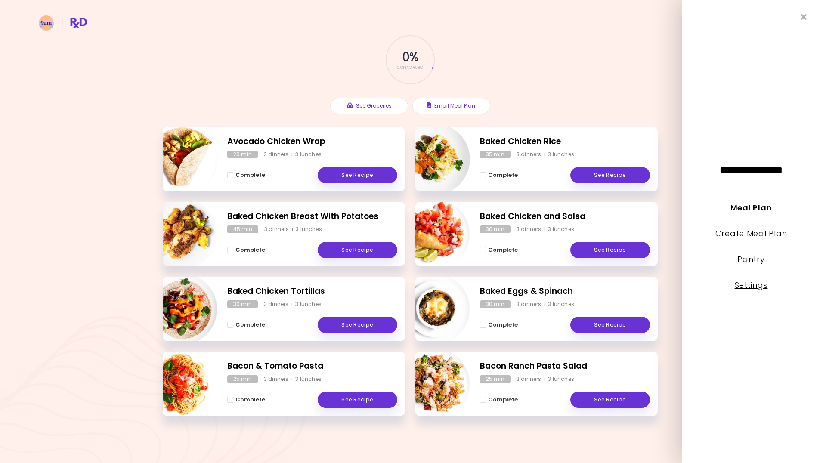
click at [760, 284] on link "Settings" at bounding box center [751, 285] width 33 height 11
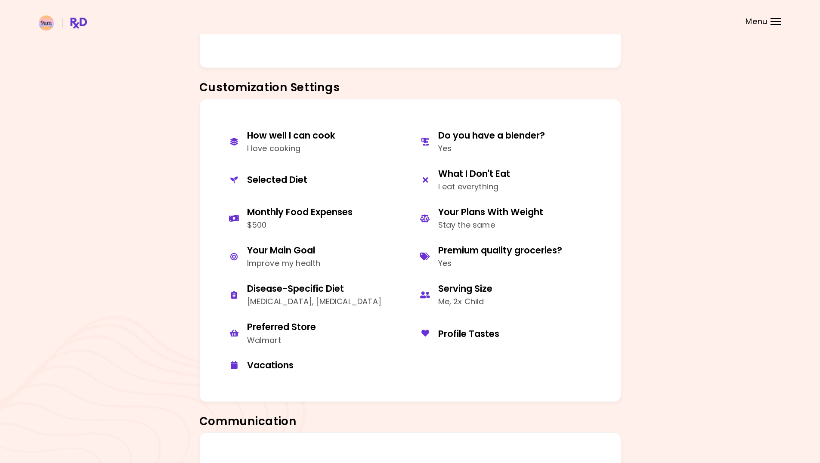
scroll to position [430, 0]
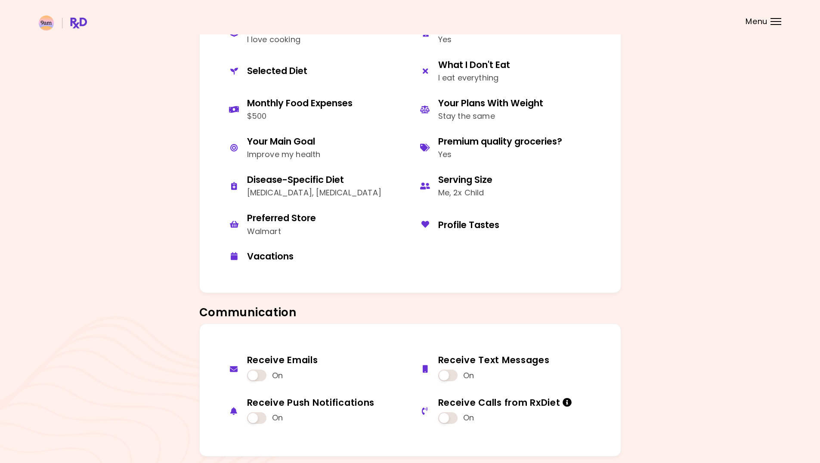
click at [778, 22] on div "Menu" at bounding box center [775, 21] width 11 height 7
